Goal: Information Seeking & Learning: Learn about a topic

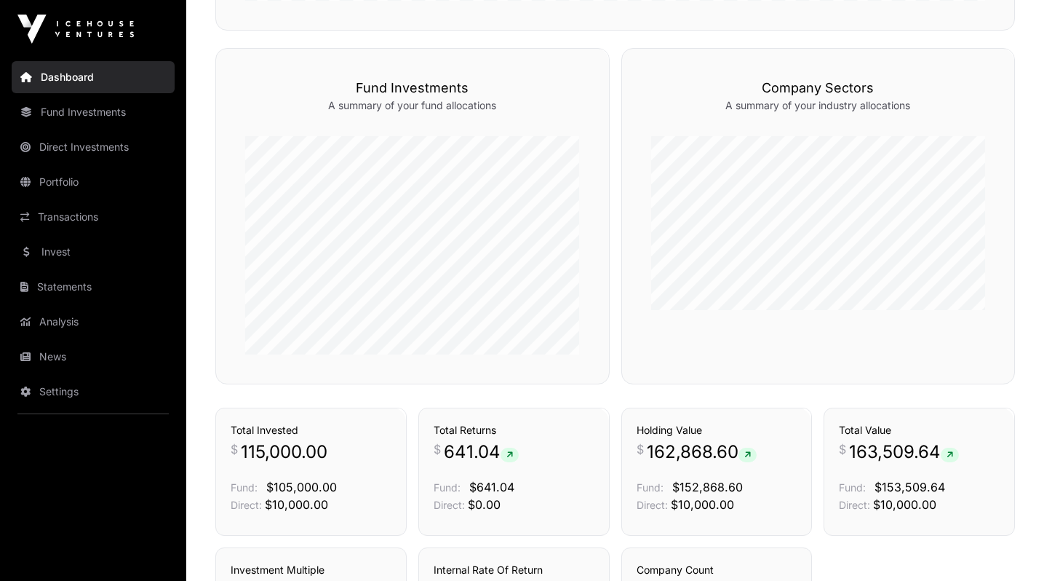
scroll to position [744, 0]
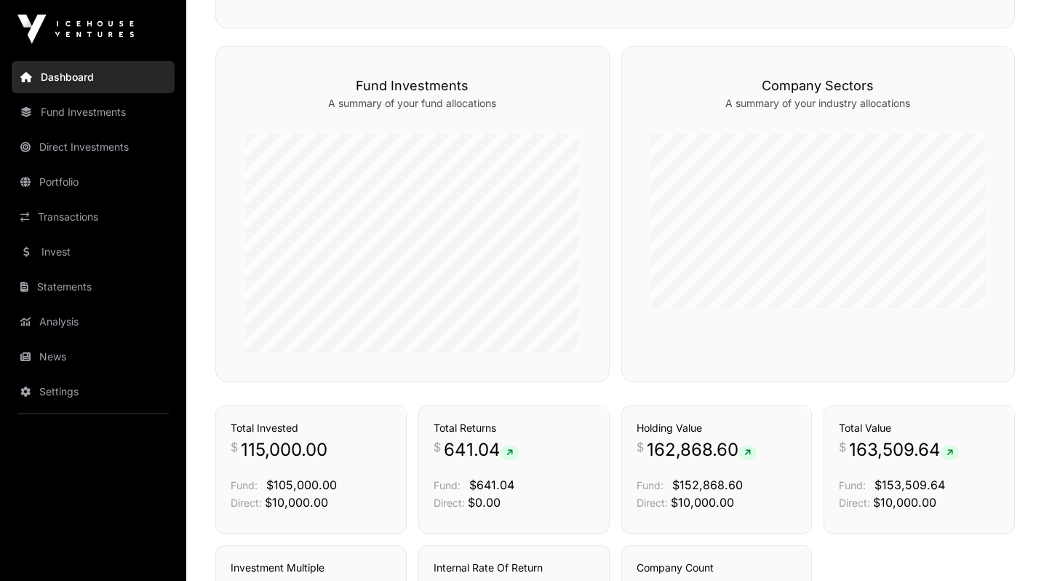
click at [71, 348] on link "News" at bounding box center [93, 357] width 163 height 32
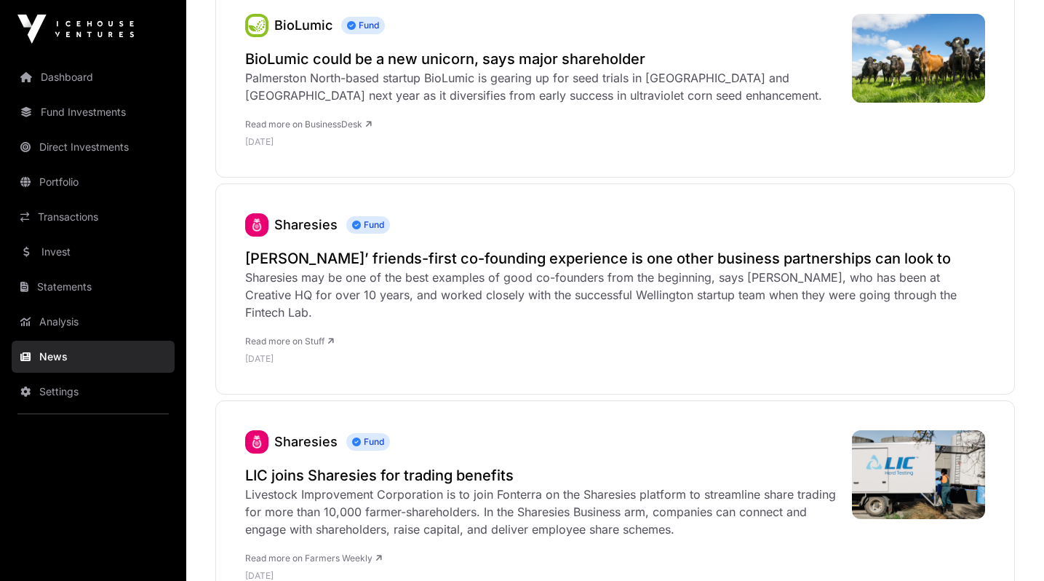
scroll to position [280, 0]
click at [81, 183] on link "Portfolio" at bounding box center [93, 182] width 163 height 32
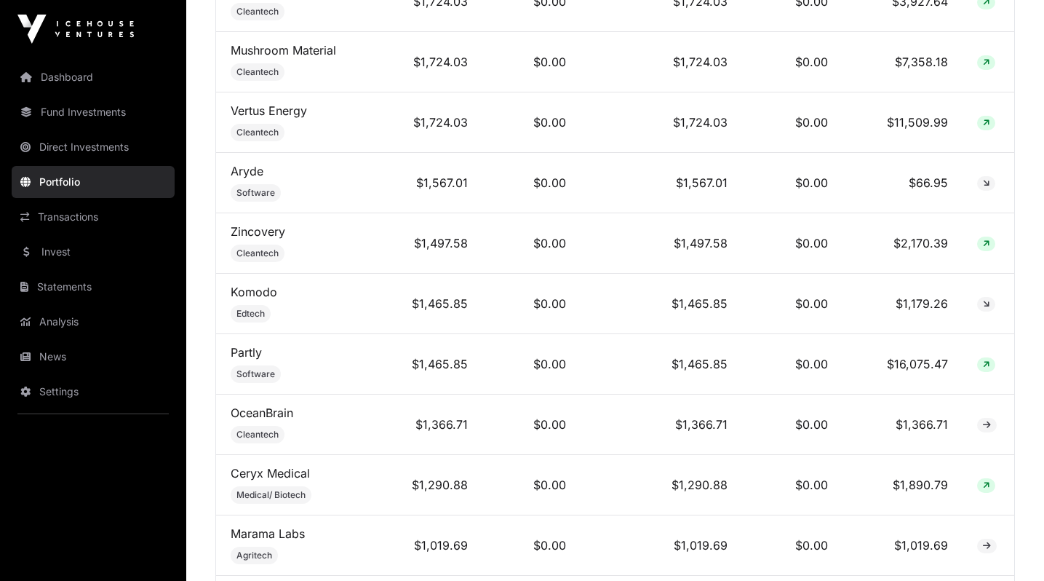
scroll to position [1591, 0]
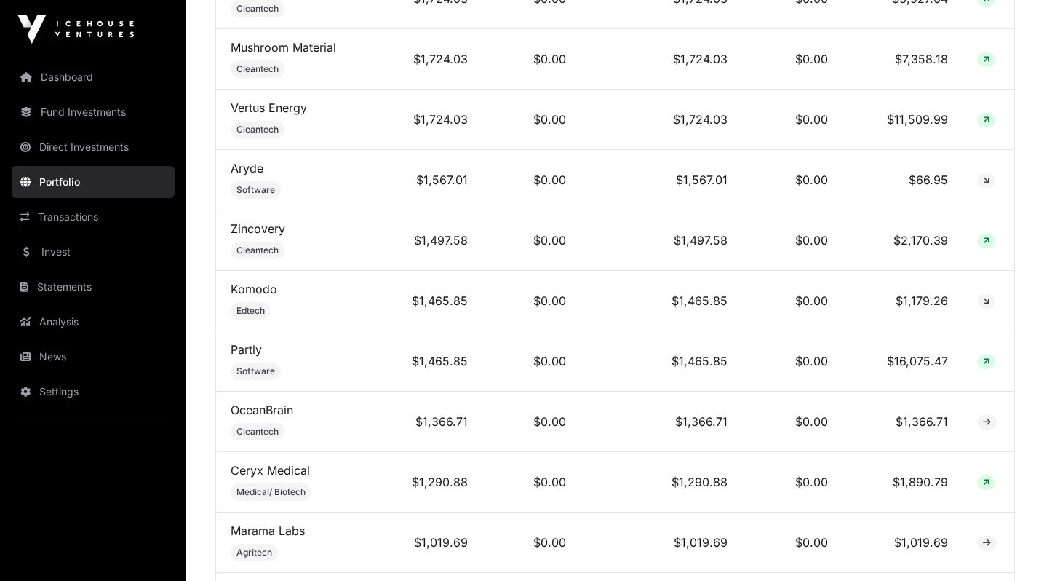
click at [255, 227] on link "Zincovery" at bounding box center [258, 228] width 55 height 15
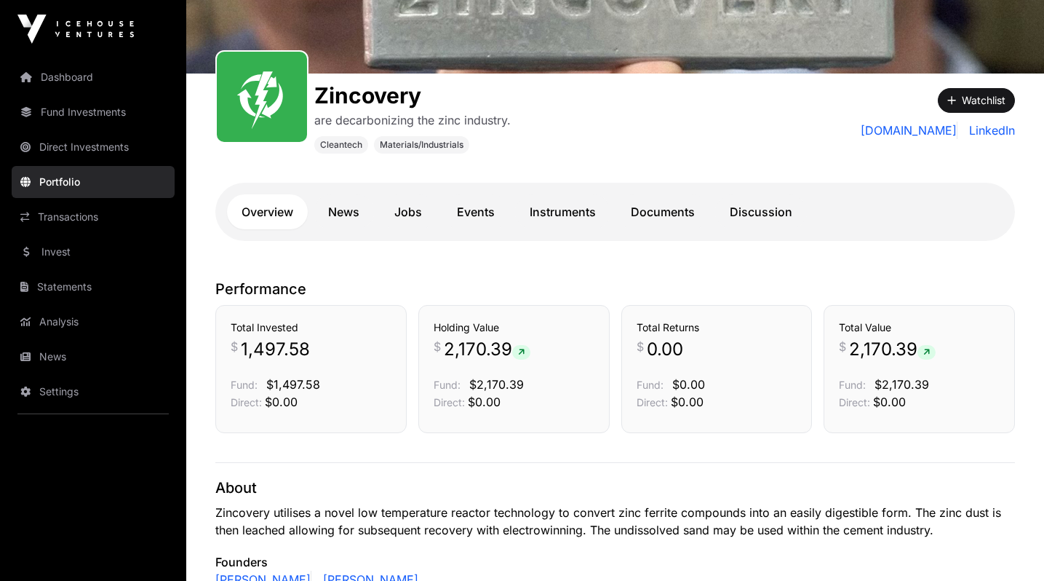
scroll to position [186, 0]
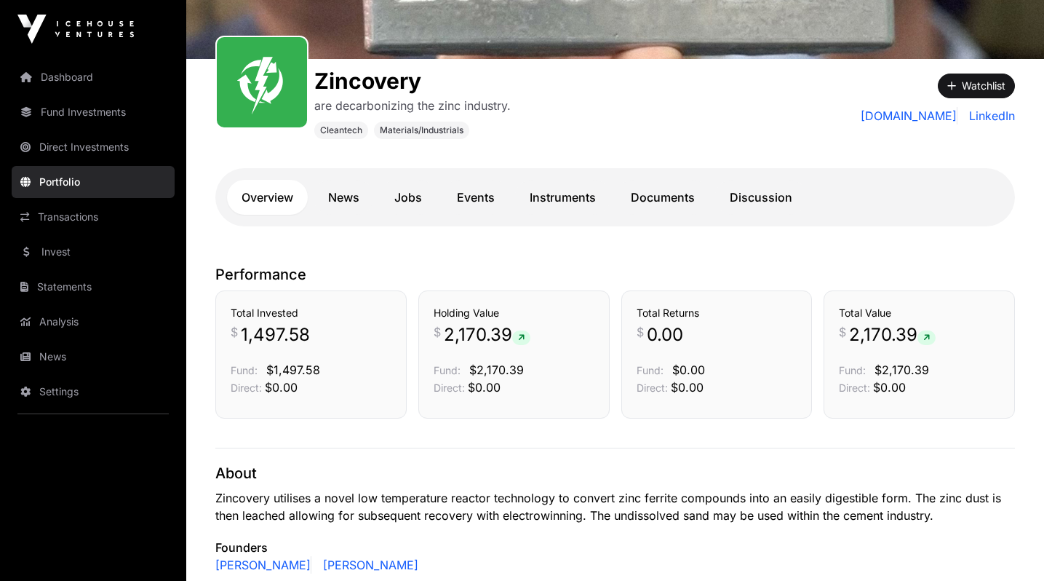
click at [351, 198] on link "News" at bounding box center [344, 197] width 60 height 35
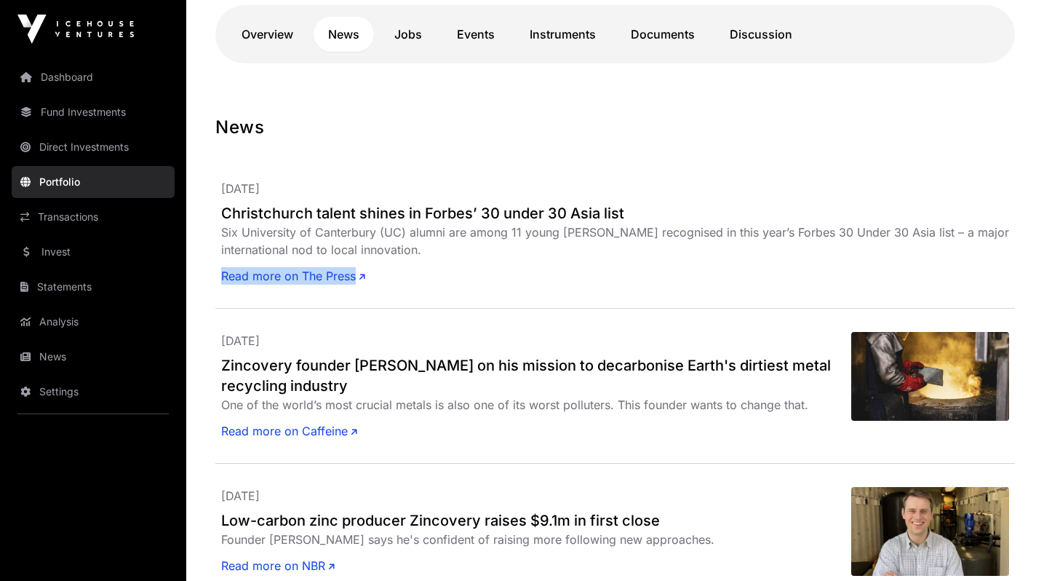
scroll to position [374, 0]
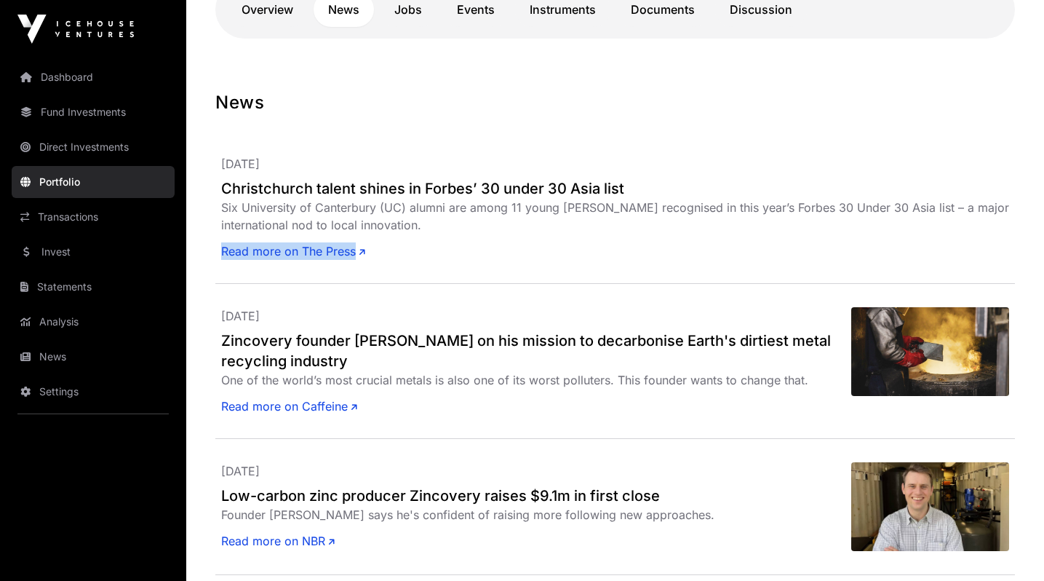
click at [306, 408] on link "Read more on Caffeine" at bounding box center [289, 405] width 136 height 17
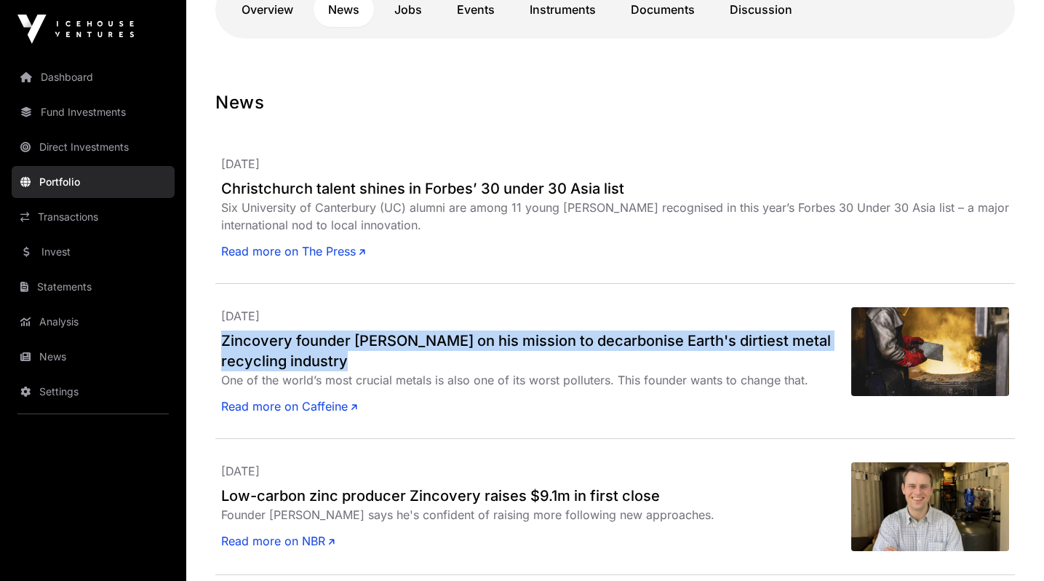
drag, startPoint x: 220, startPoint y: 334, endPoint x: 344, endPoint y: 359, distance: 127.0
click at [344, 359] on div "[DATE] Zincovery founder [PERSON_NAME] on his mission to decarbonise Earth's di…" at bounding box center [615, 361] width 800 height 155
copy h2 "Zincovery founder [PERSON_NAME] on his mission to decarbonise Earth's dirtiest …"
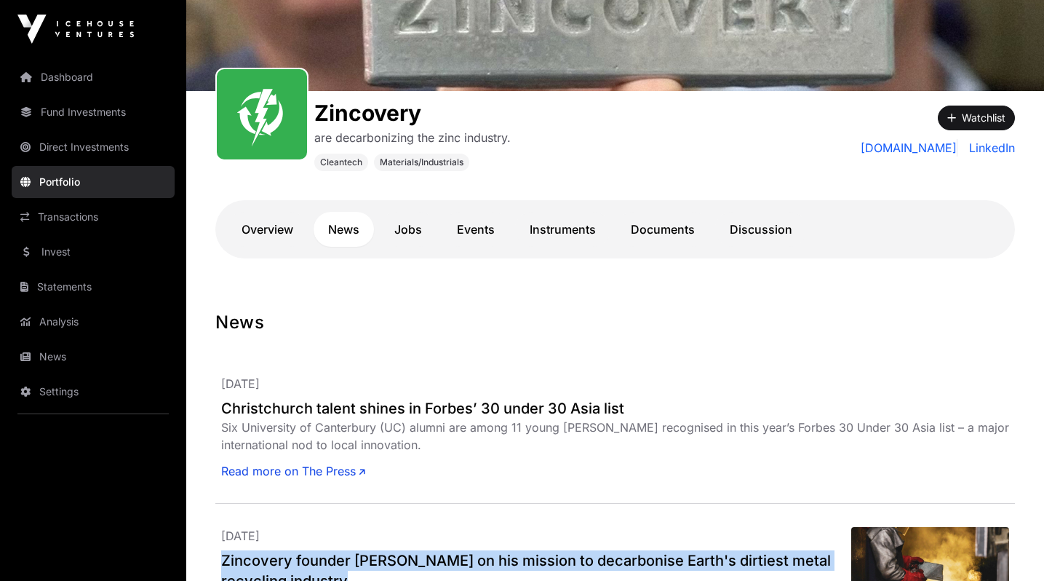
scroll to position [133, 0]
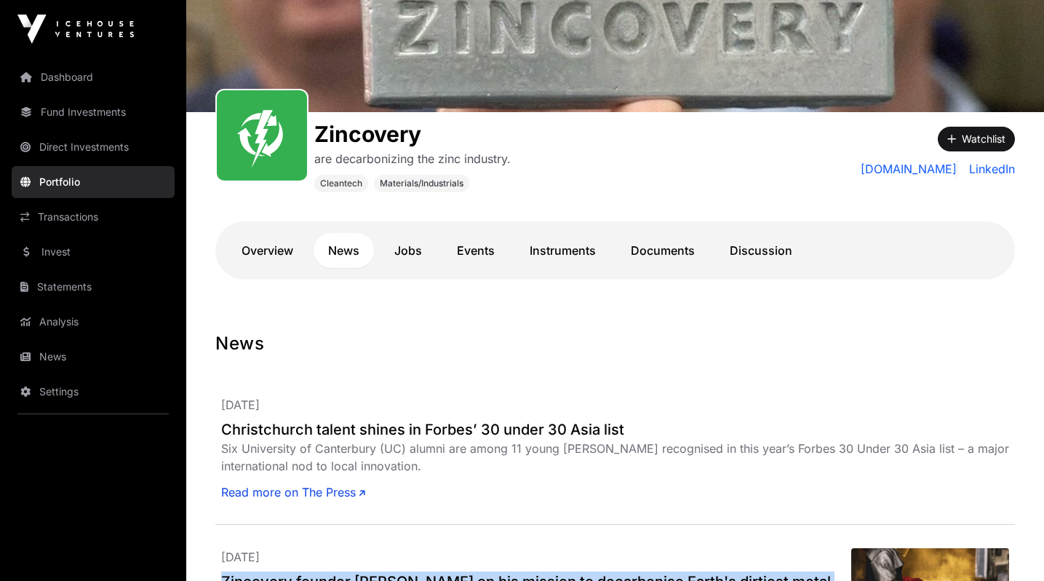
click at [653, 247] on link "Documents" at bounding box center [662, 250] width 93 height 35
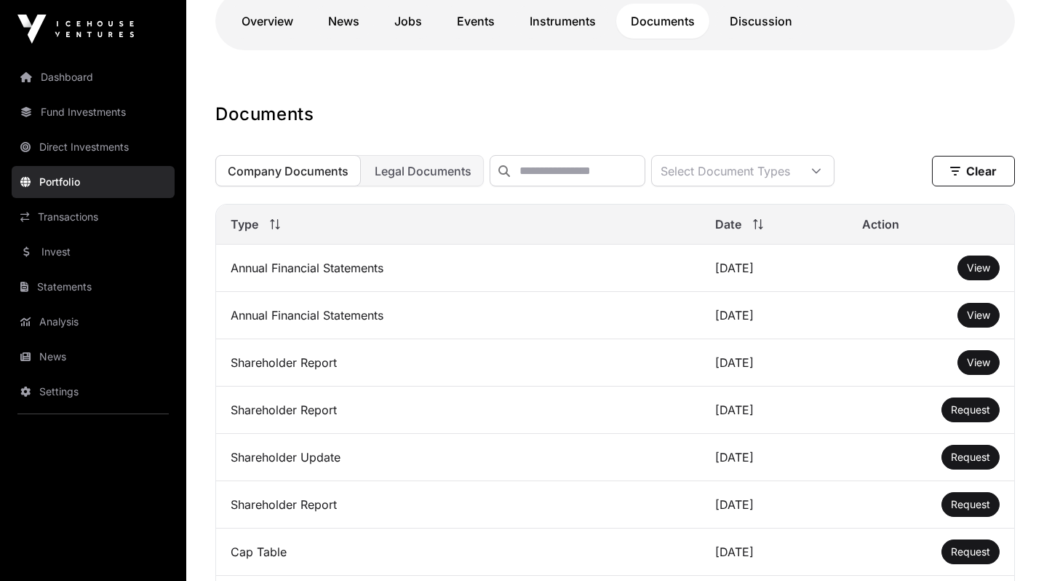
scroll to position [368, 0]
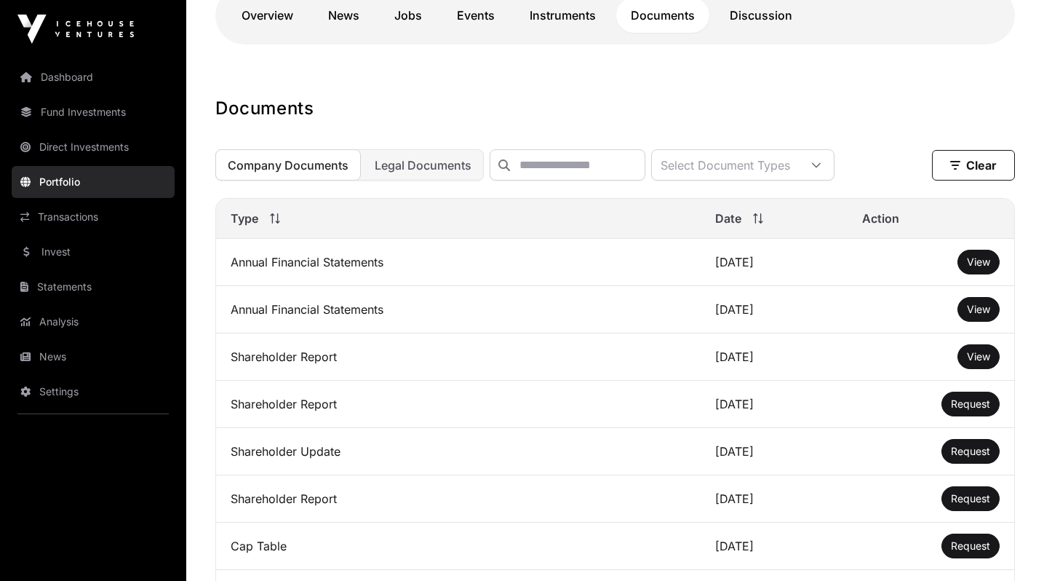
click at [974, 266] on span "View" at bounding box center [978, 261] width 23 height 12
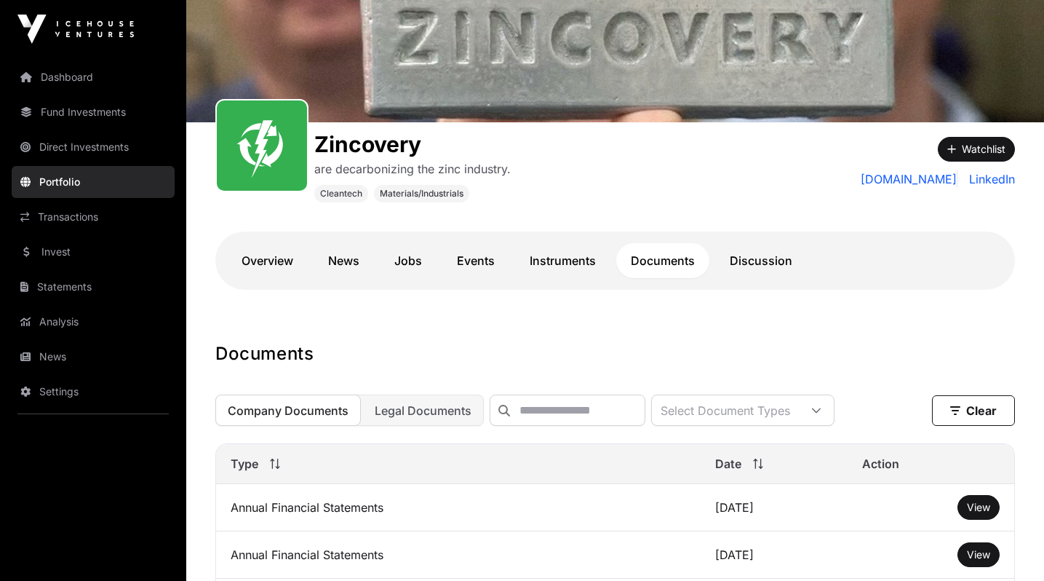
scroll to position [0, 0]
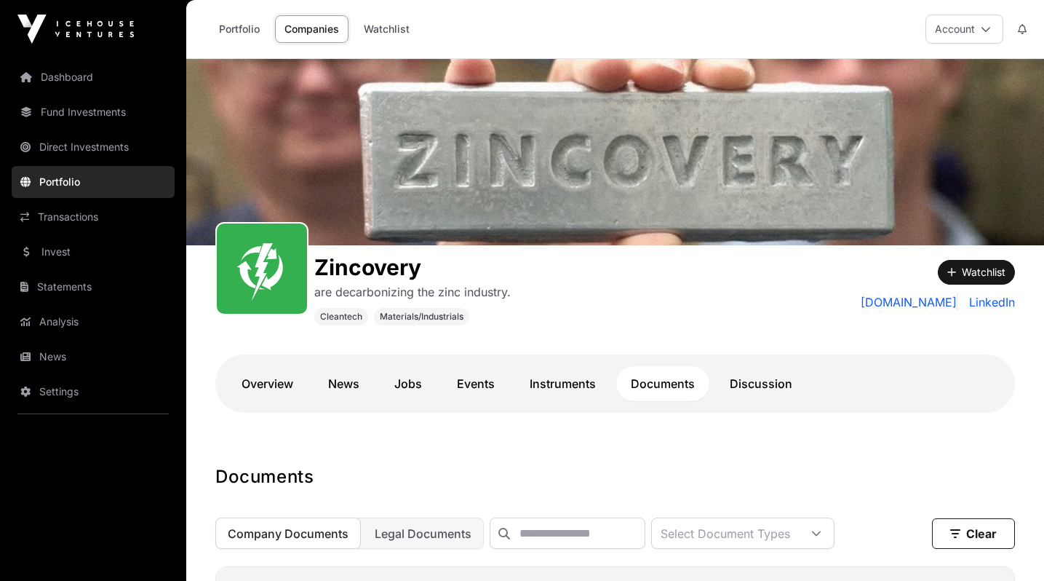
click at [277, 385] on link "Overview" at bounding box center [267, 383] width 81 height 35
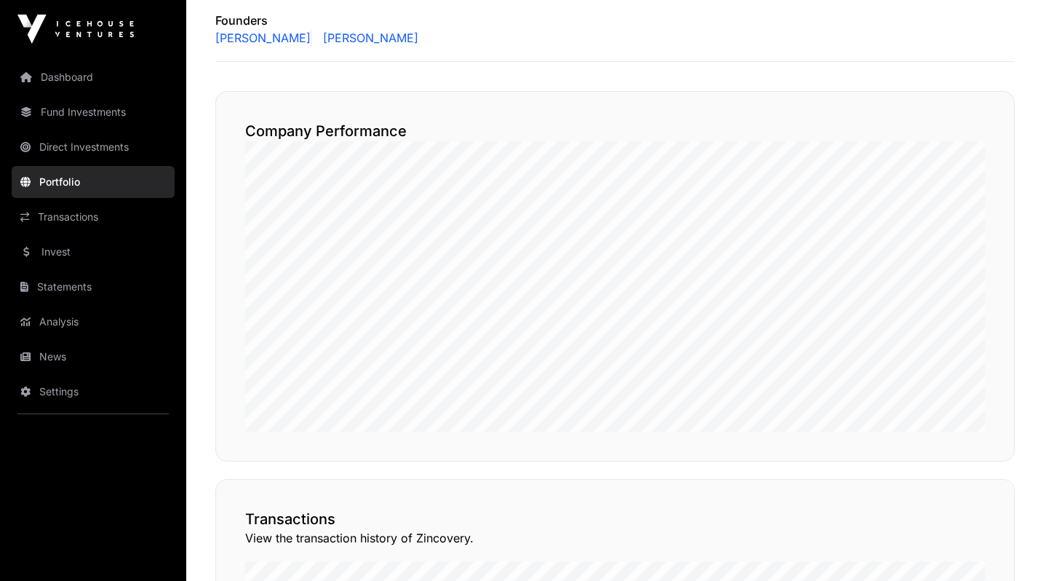
scroll to position [787, 0]
